Goal: Task Accomplishment & Management: Manage account settings

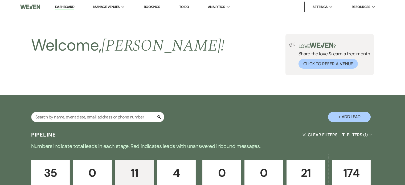
select select "2"
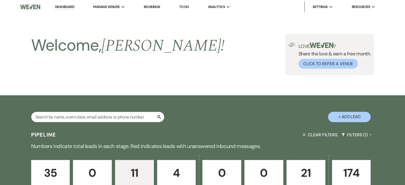
select select "2"
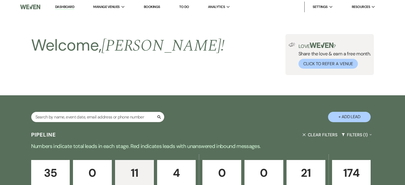
select select "2"
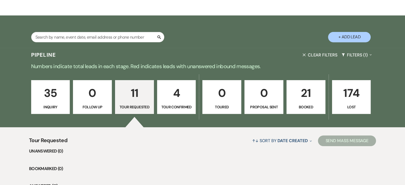
click at [303, 95] on p "21" at bounding box center [306, 93] width 32 height 18
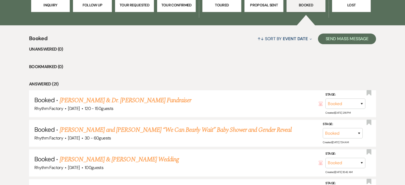
scroll to position [186, 0]
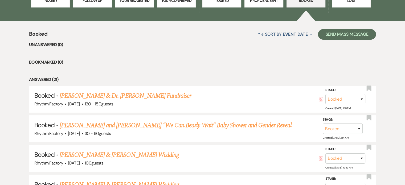
click at [168, 97] on link "[PERSON_NAME] & Dr. [PERSON_NAME] Fundraiser" at bounding box center [126, 96] width 132 height 10
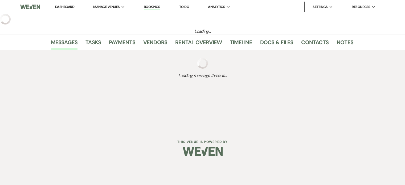
select select "12"
select select "20"
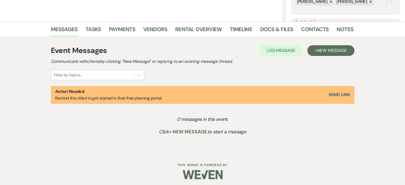
scroll to position [114, 0]
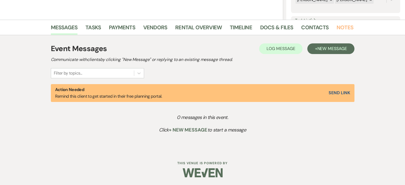
click at [345, 28] on link "Notes" at bounding box center [345, 29] width 17 height 12
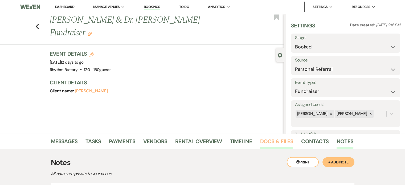
click at [265, 141] on link "Docs & Files" at bounding box center [276, 143] width 33 height 12
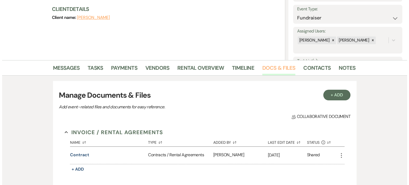
scroll to position [133, 0]
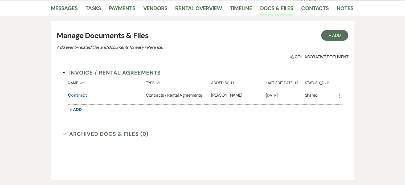
click at [80, 97] on button "Contract" at bounding box center [77, 95] width 19 height 6
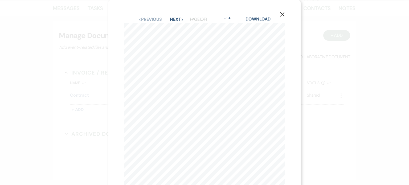
click at [231, 18] on button "+" at bounding box center [229, 18] width 4 height 4
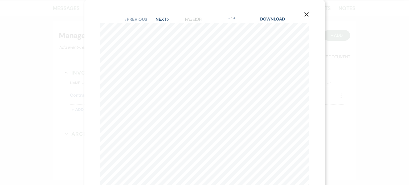
click at [231, 18] on button "-" at bounding box center [229, 18] width 4 height 4
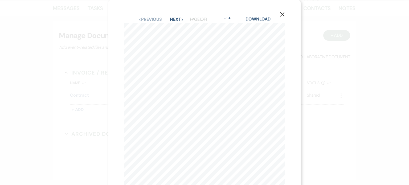
click at [231, 18] on button "+" at bounding box center [229, 18] width 4 height 4
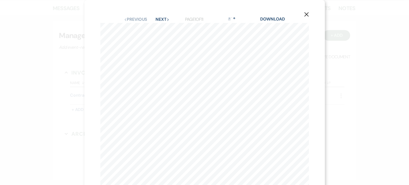
click at [231, 18] on button "-" at bounding box center [229, 18] width 4 height 4
click at [232, 18] on button "+" at bounding box center [234, 18] width 4 height 4
click at [234, 18] on button "+" at bounding box center [234, 18] width 4 height 4
